Goal: Task Accomplishment & Management: Manage account settings

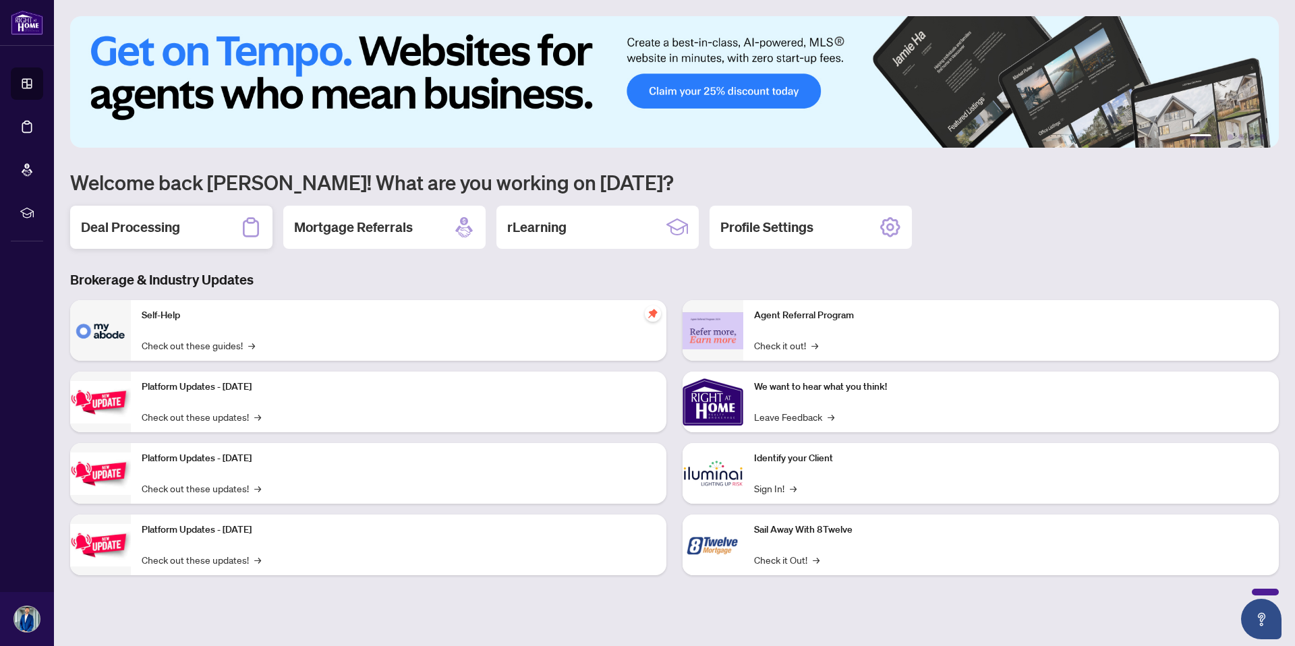
click at [119, 235] on h2 "Deal Processing" at bounding box center [130, 227] width 99 height 19
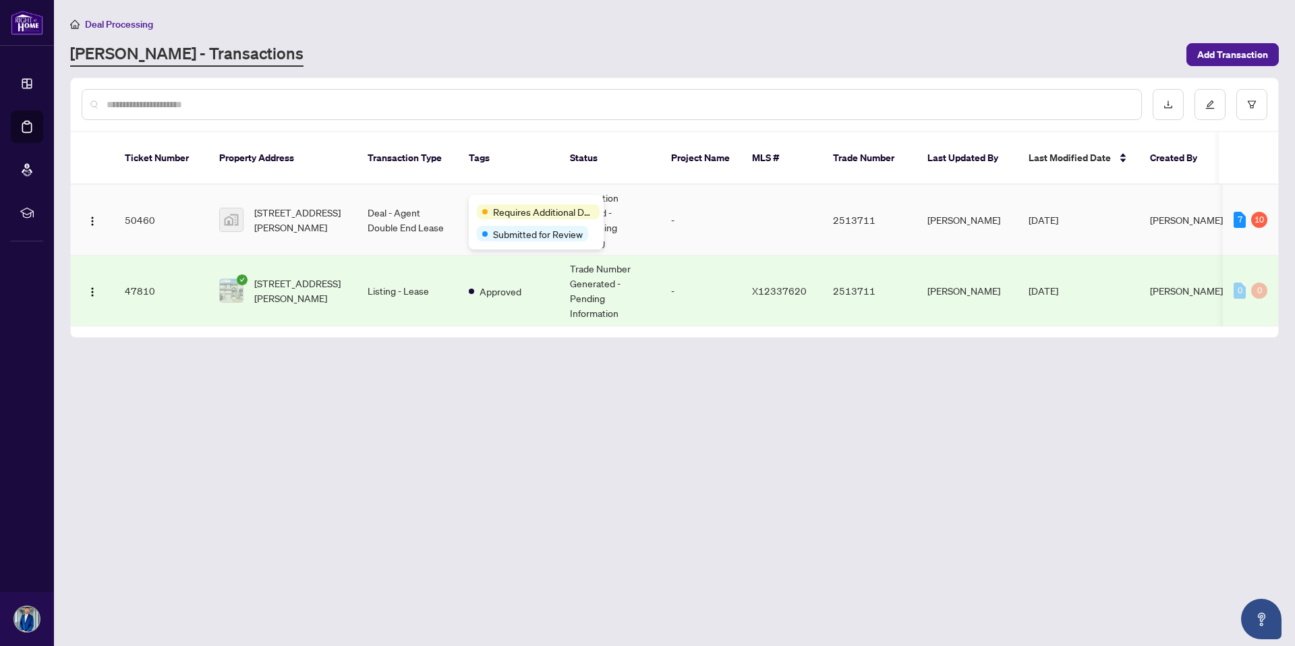
click at [505, 201] on div "Requires Additional Docs Submitted for Review" at bounding box center [536, 222] width 135 height 55
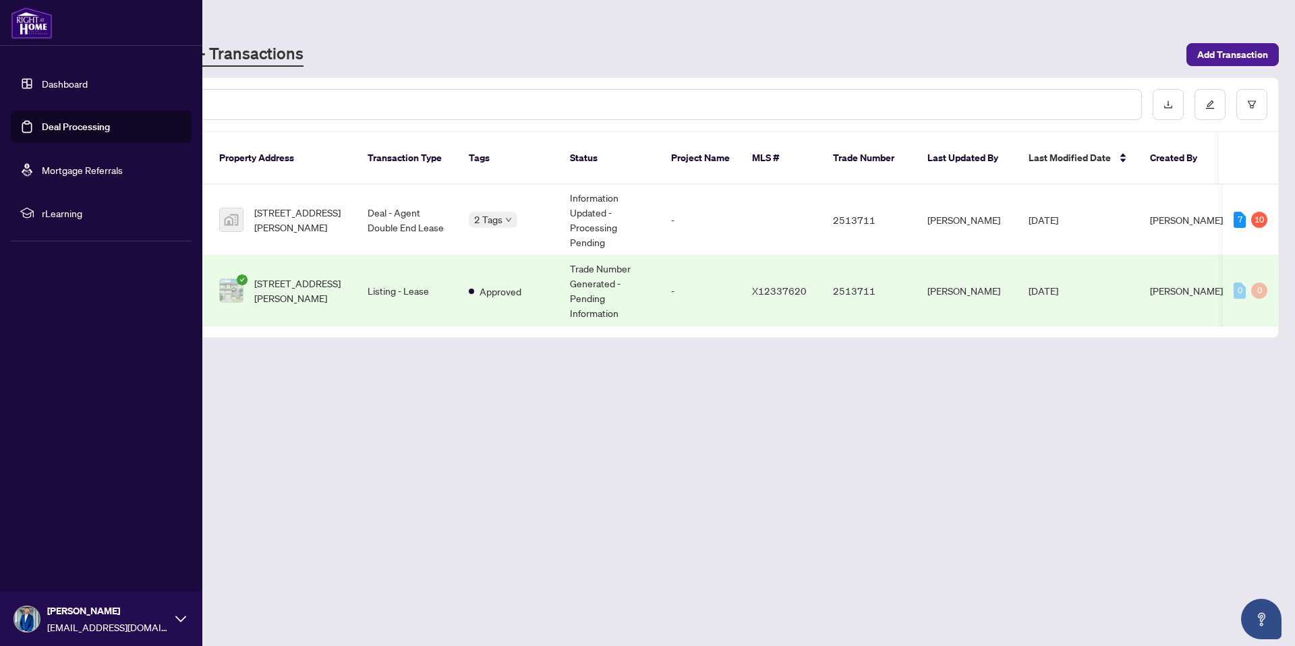
click at [42, 88] on link "Dashboard" at bounding box center [65, 84] width 46 height 12
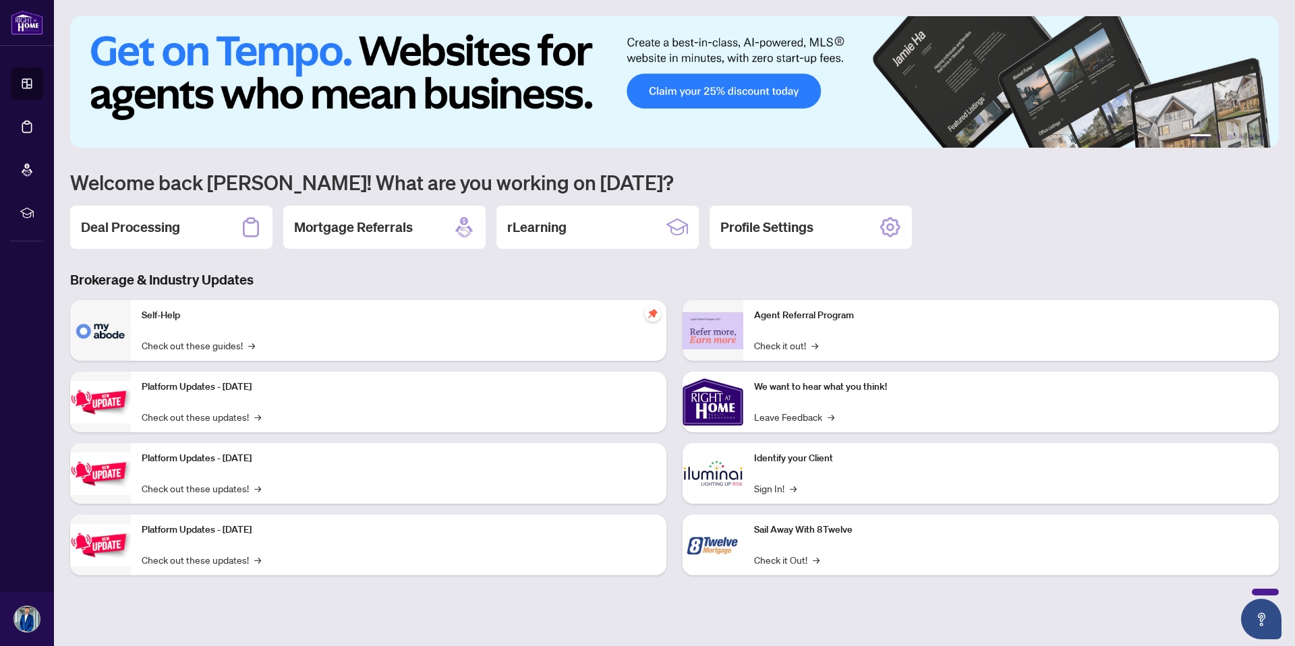
drag, startPoint x: 349, startPoint y: 223, endPoint x: 297, endPoint y: 366, distance: 152.1
click at [268, 383] on div "1 2 3 4 5 6 Welcome back [PERSON_NAME]! What are you working on [DATE]? Deal Pr…" at bounding box center [674, 305] width 1209 height 579
click at [208, 246] on div "Deal Processing" at bounding box center [171, 227] width 202 height 43
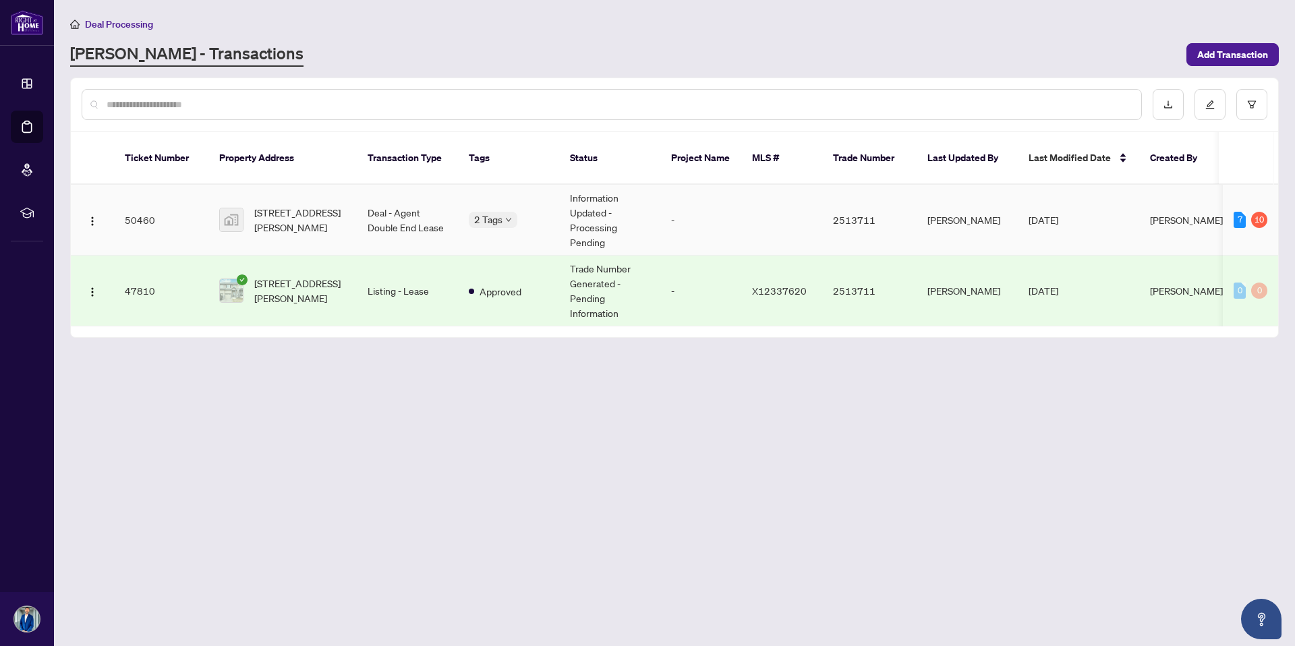
click at [304, 208] on span "[STREET_ADDRESS][PERSON_NAME]" at bounding box center [300, 220] width 92 height 30
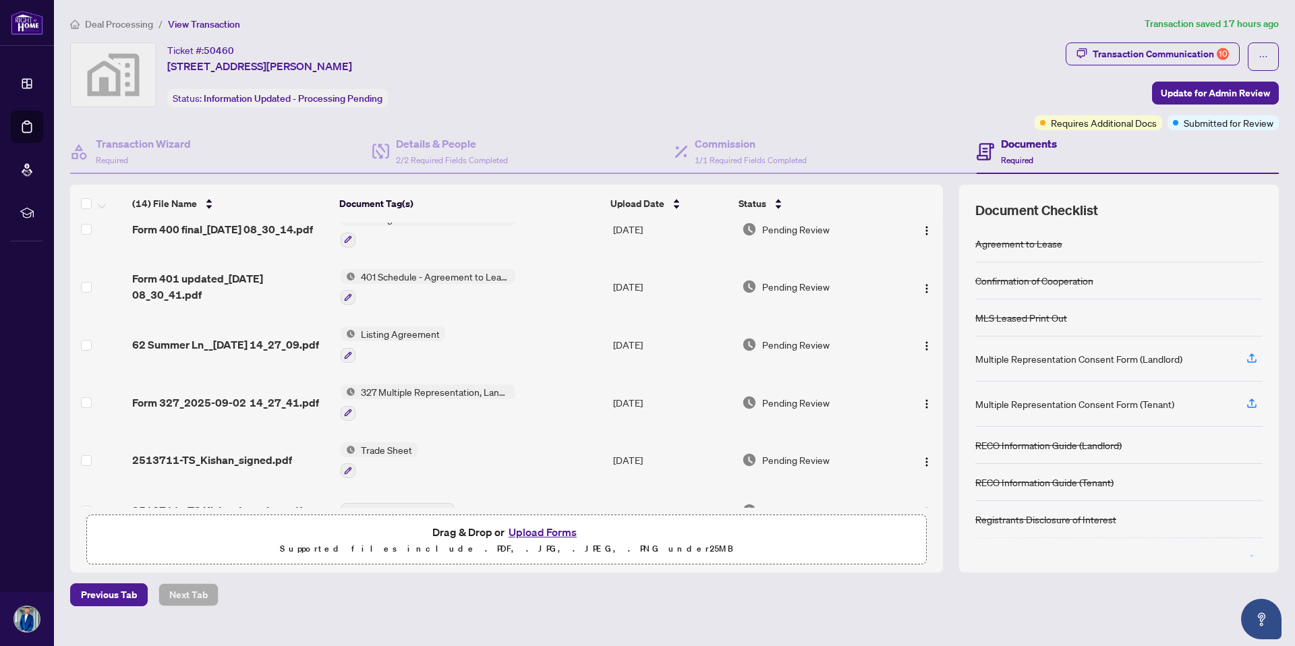
scroll to position [49, 0]
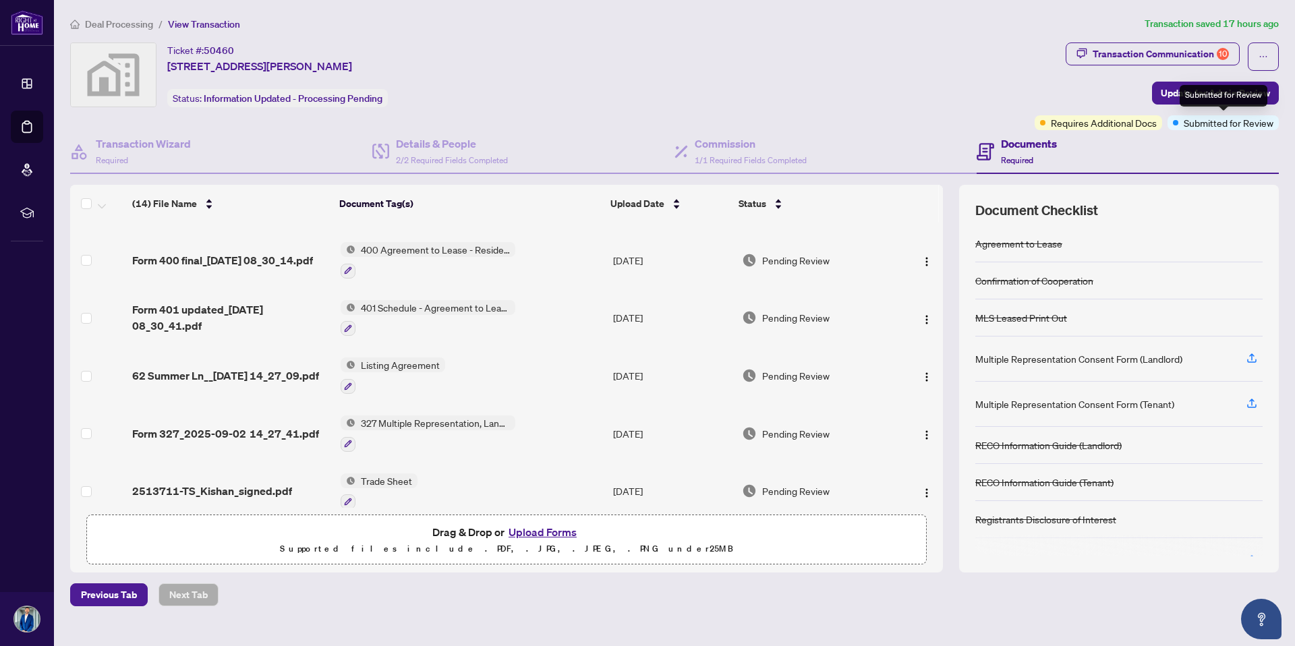
click at [1196, 127] on span "Submitted for Review" at bounding box center [1229, 122] width 90 height 15
click at [1262, 60] on icon "ellipsis" at bounding box center [1263, 56] width 9 height 9
click at [875, 63] on div "Ticket #: 50460 [STREET_ADDRESS][PERSON_NAME] Status: Information Updated - Pro…" at bounding box center [549, 74] width 959 height 65
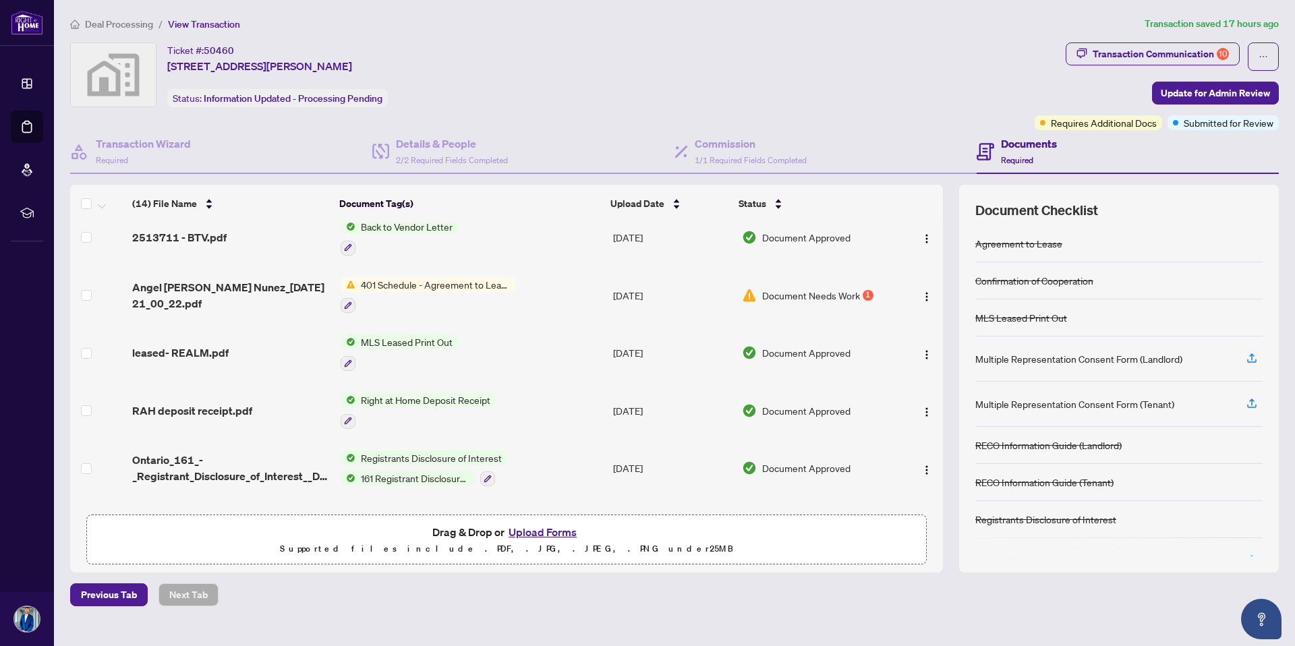
scroll to position [510, 0]
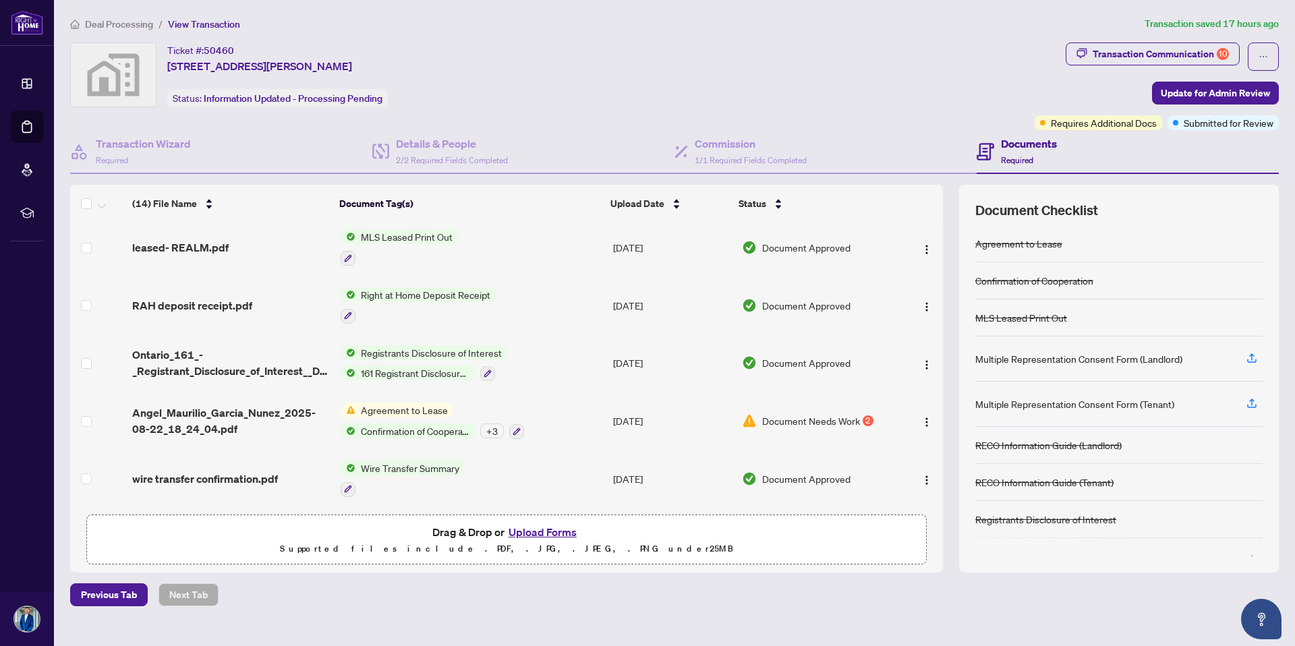
click at [374, 405] on span "Agreement to Lease" at bounding box center [404, 410] width 98 height 15
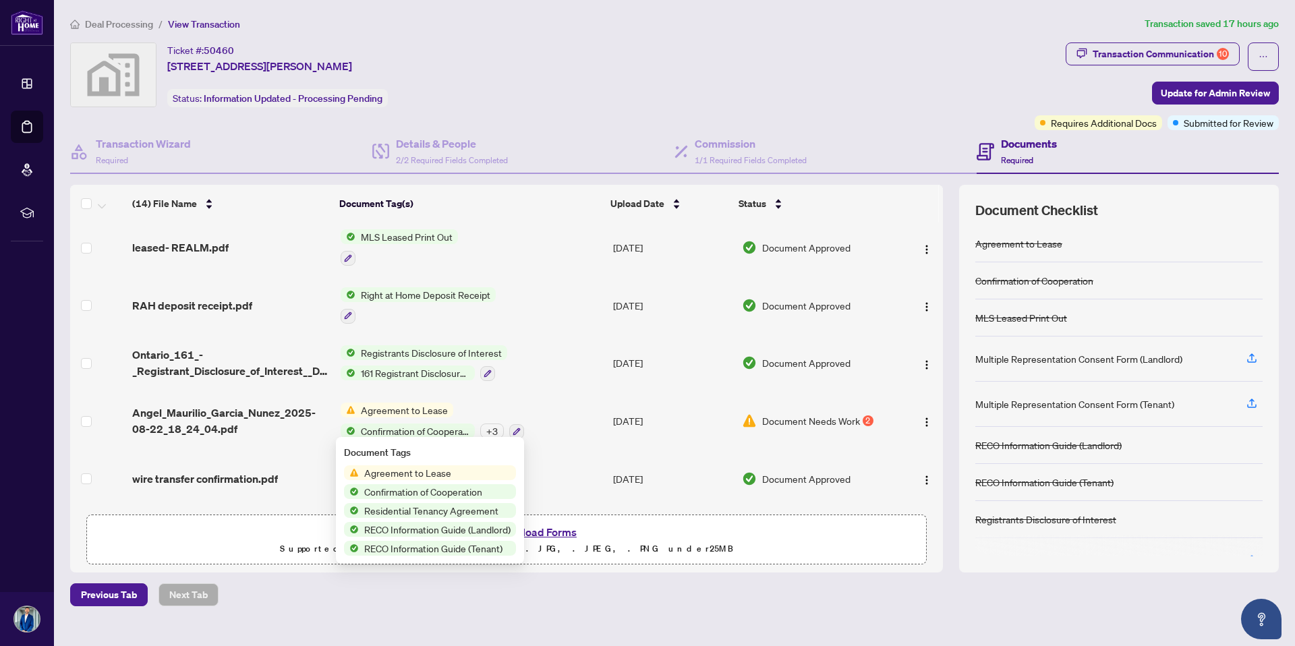
click at [380, 477] on span "Agreement to Lease" at bounding box center [408, 472] width 98 height 15
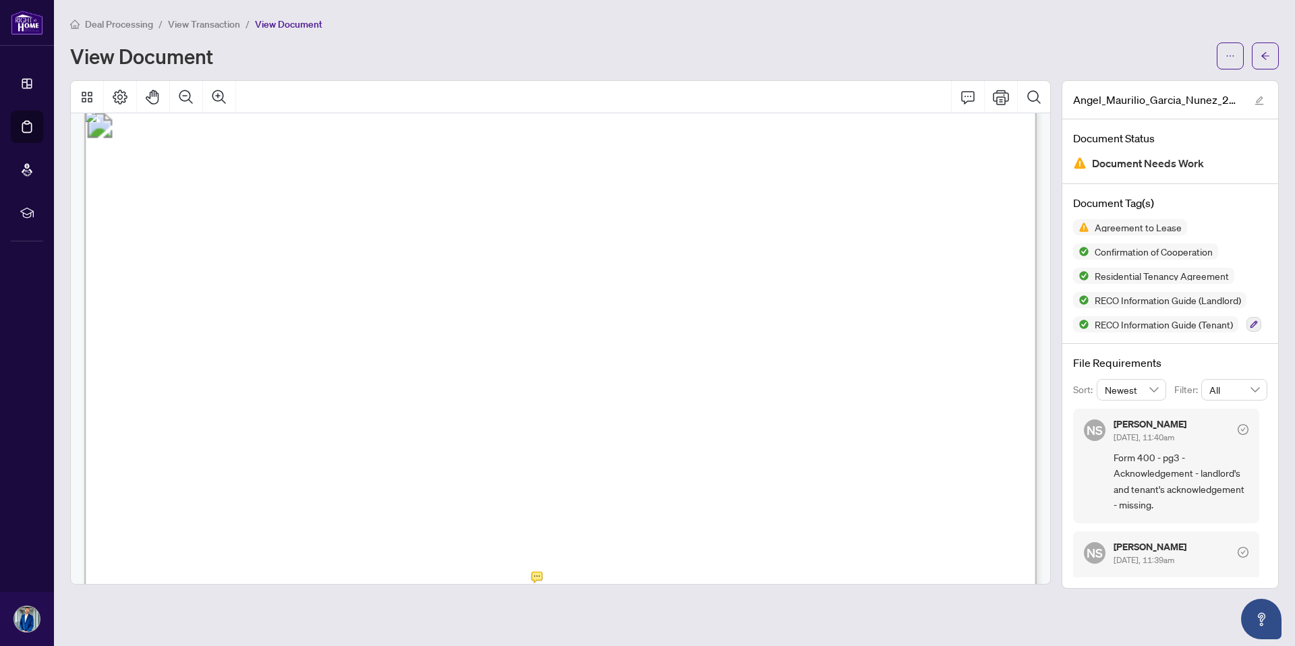
scroll to position [5302, 0]
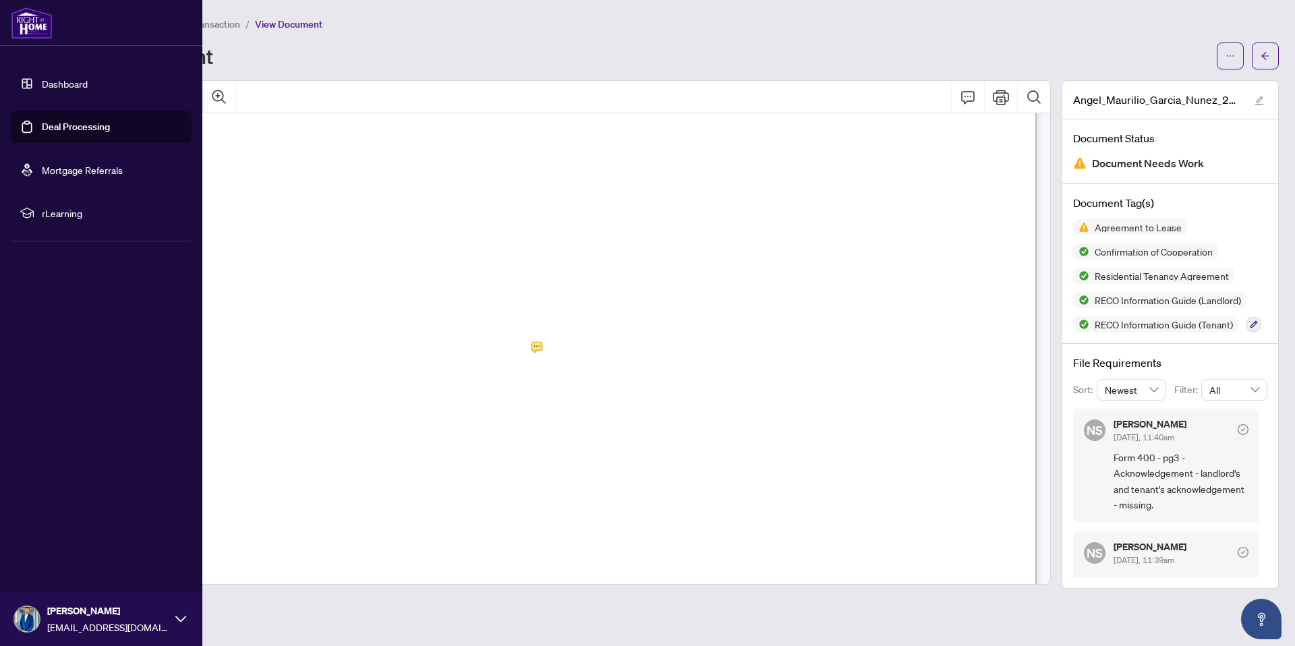
click at [42, 79] on link "Dashboard" at bounding box center [65, 84] width 46 height 12
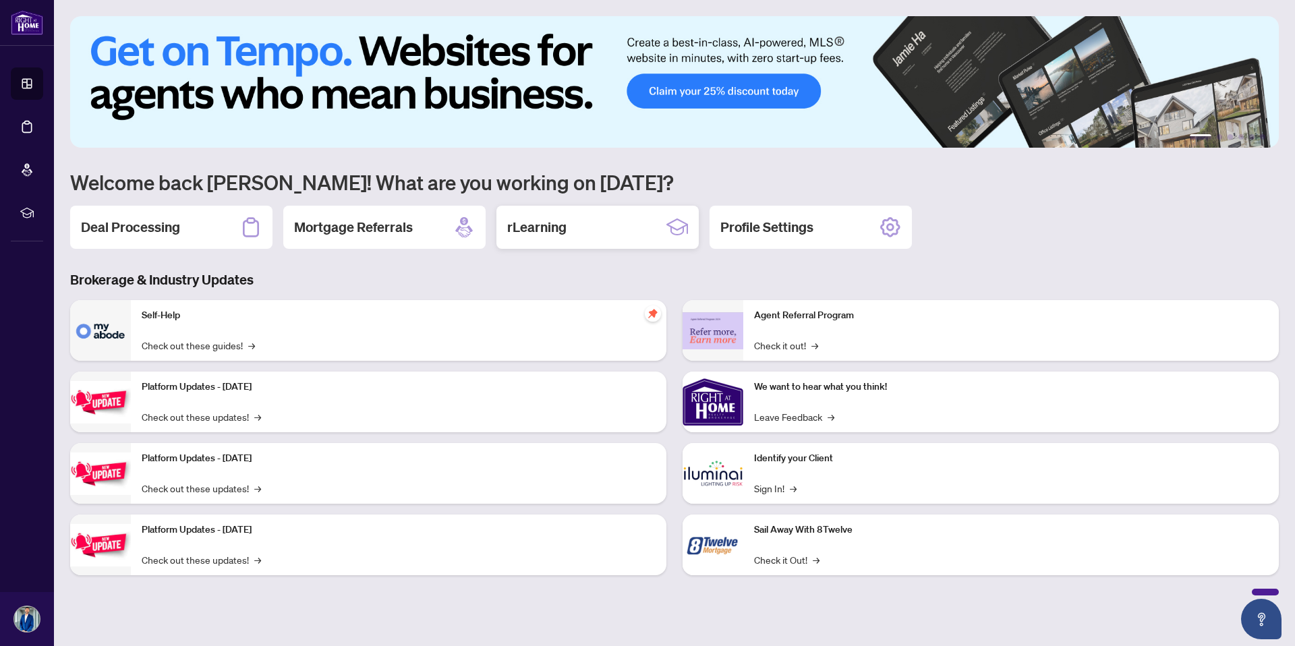
click at [578, 215] on div "rLearning" at bounding box center [597, 227] width 202 height 43
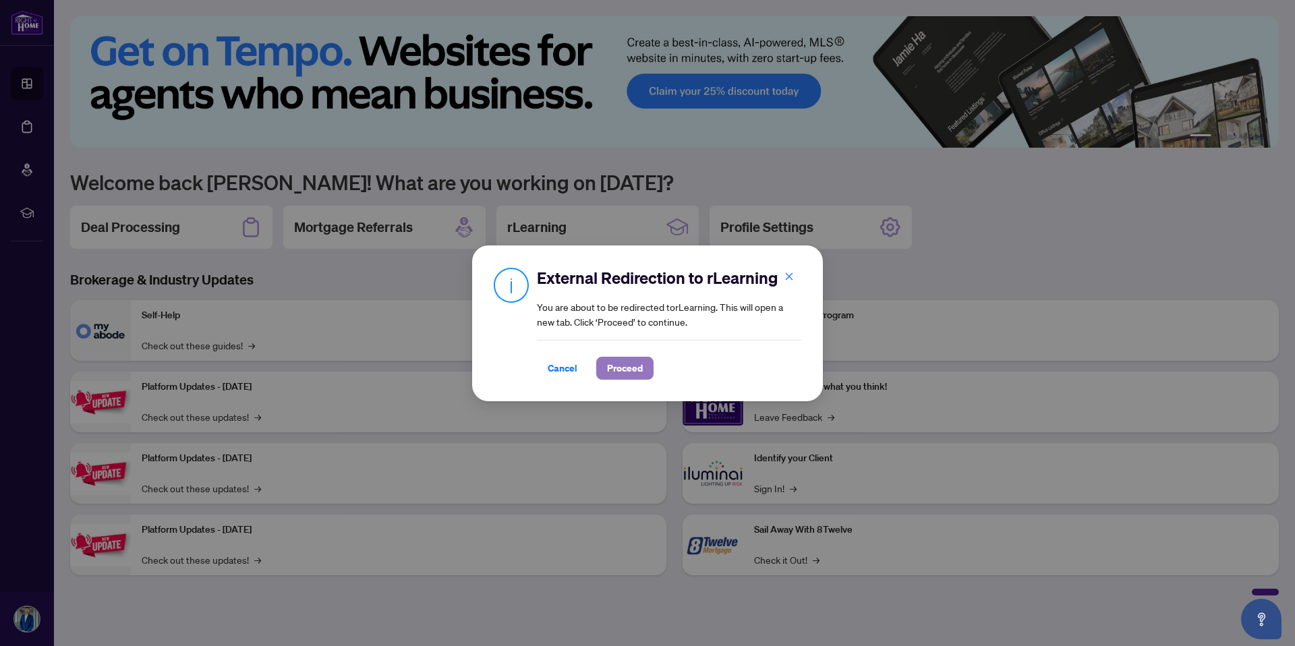
click at [623, 365] on span "Proceed" at bounding box center [625, 369] width 36 height 22
